Goal: Information Seeking & Learning: Learn about a topic

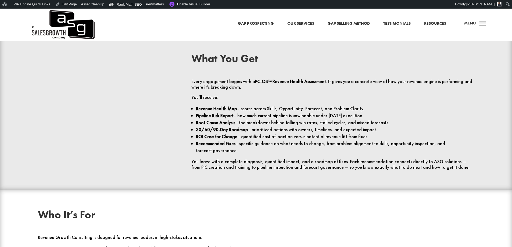
scroll to position [1102, 0]
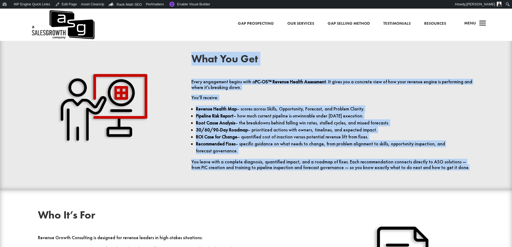
drag, startPoint x: 410, startPoint y: 165, endPoint x: 194, endPoint y: 60, distance: 240.8
click at [194, 60] on div "What You Get Every engagement begins with a PC-OS™ Revenue Health Assessment . …" at bounding box center [332, 111] width 283 height 117
copy div "Lore Ips Dol Sitam consectetu adipis elit s DO-EI™ Tempori Utlabo Etdolorema . …"
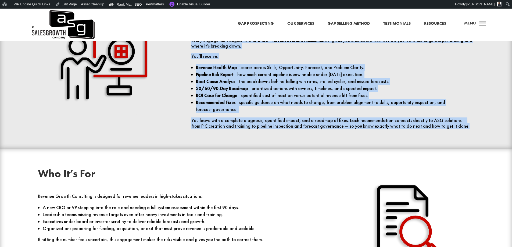
scroll to position [1209, 0]
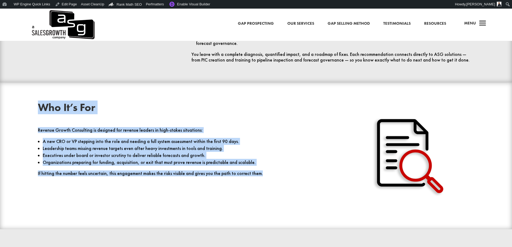
drag, startPoint x: 253, startPoint y: 175, endPoint x: 37, endPoint y: 107, distance: 226.7
click at [37, 107] on div "Who It’s For Revenue Growth Consulting is designed for revenue leaders in high-…" at bounding box center [256, 156] width 461 height 122
copy div "Who It’s For Revenue Growth Consulting is designed for revenue leaders in high-…"
drag, startPoint x: 408, startPoint y: 145, endPoint x: 401, endPoint y: 145, distance: 7.0
click at [408, 145] on img at bounding box center [410, 156] width 108 height 108
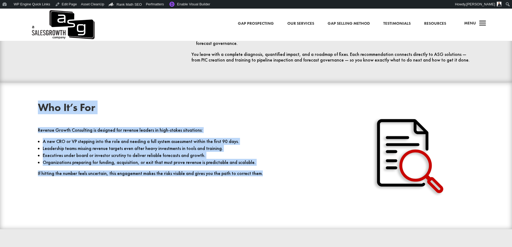
click at [398, 144] on img at bounding box center [410, 156] width 108 height 108
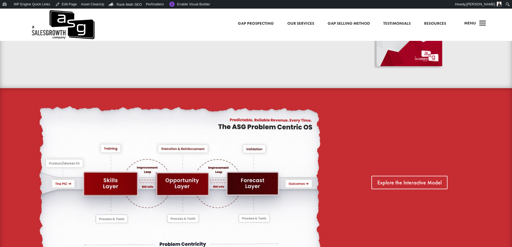
scroll to position [430, 0]
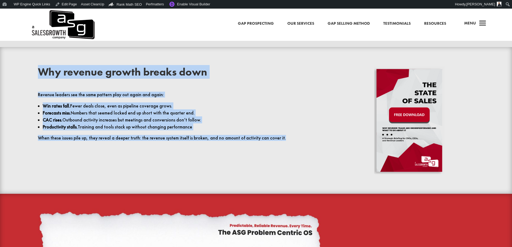
drag, startPoint x: 285, startPoint y: 138, endPoint x: 17, endPoint y: 76, distance: 274.4
click at [17, 76] on div "Why revenue growth breaks down Revenue leaders see the same pattern play out ag…" at bounding box center [256, 120] width 512 height 147
click at [249, 106] on li "Win rates fall. Fewer deals close, even as pipeline coverage grows." at bounding box center [182, 105] width 278 height 7
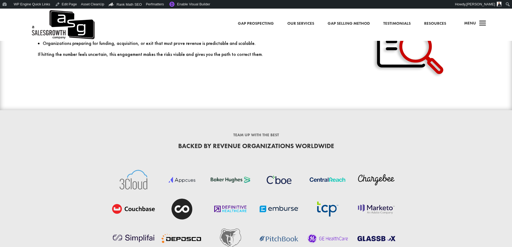
scroll to position [1451, 0]
